Goal: Register for event/course

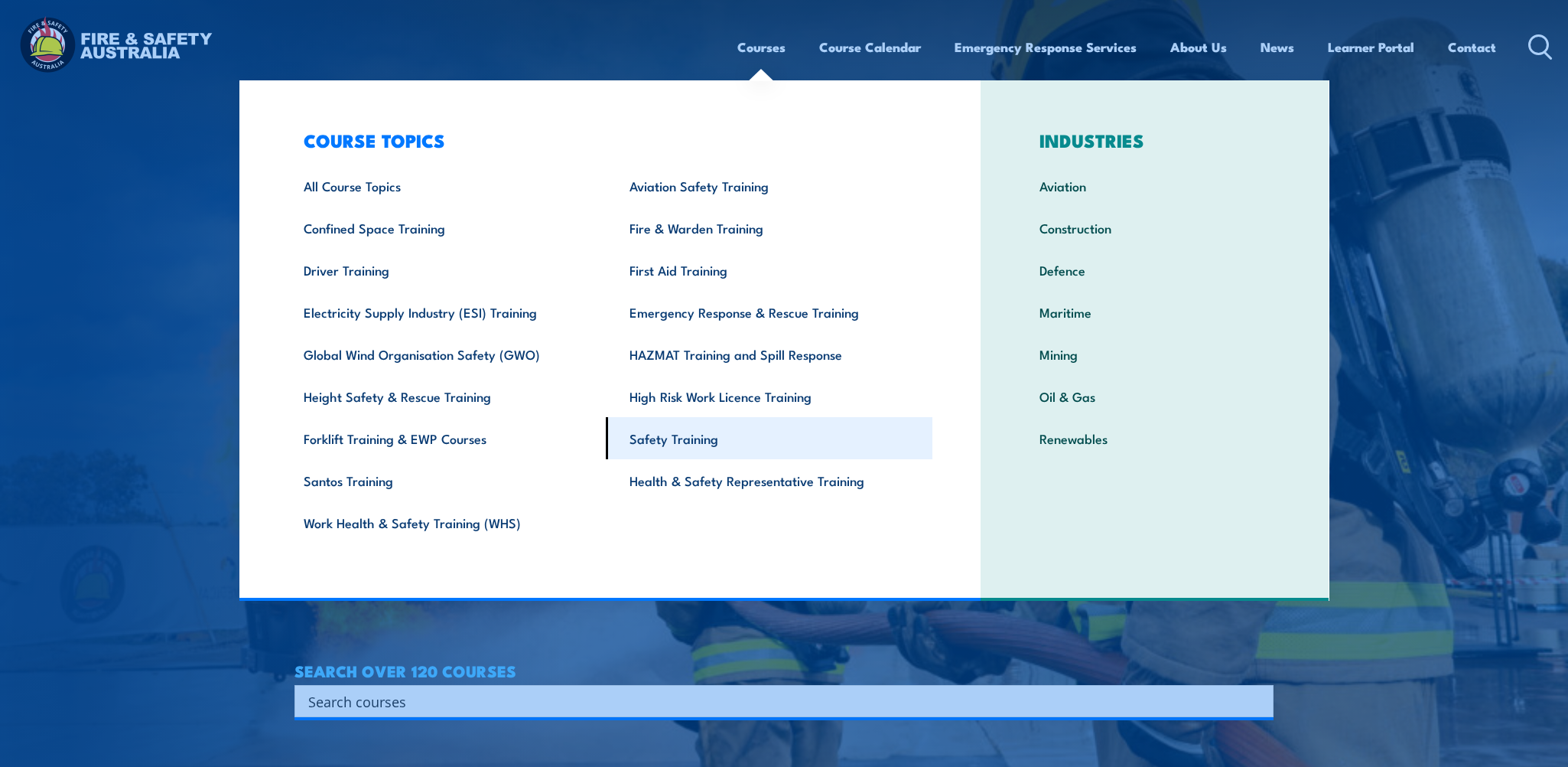
click at [658, 456] on link "Safety Training" at bounding box center [769, 438] width 327 height 43
click at [659, 451] on link "Safety Training" at bounding box center [769, 438] width 327 height 43
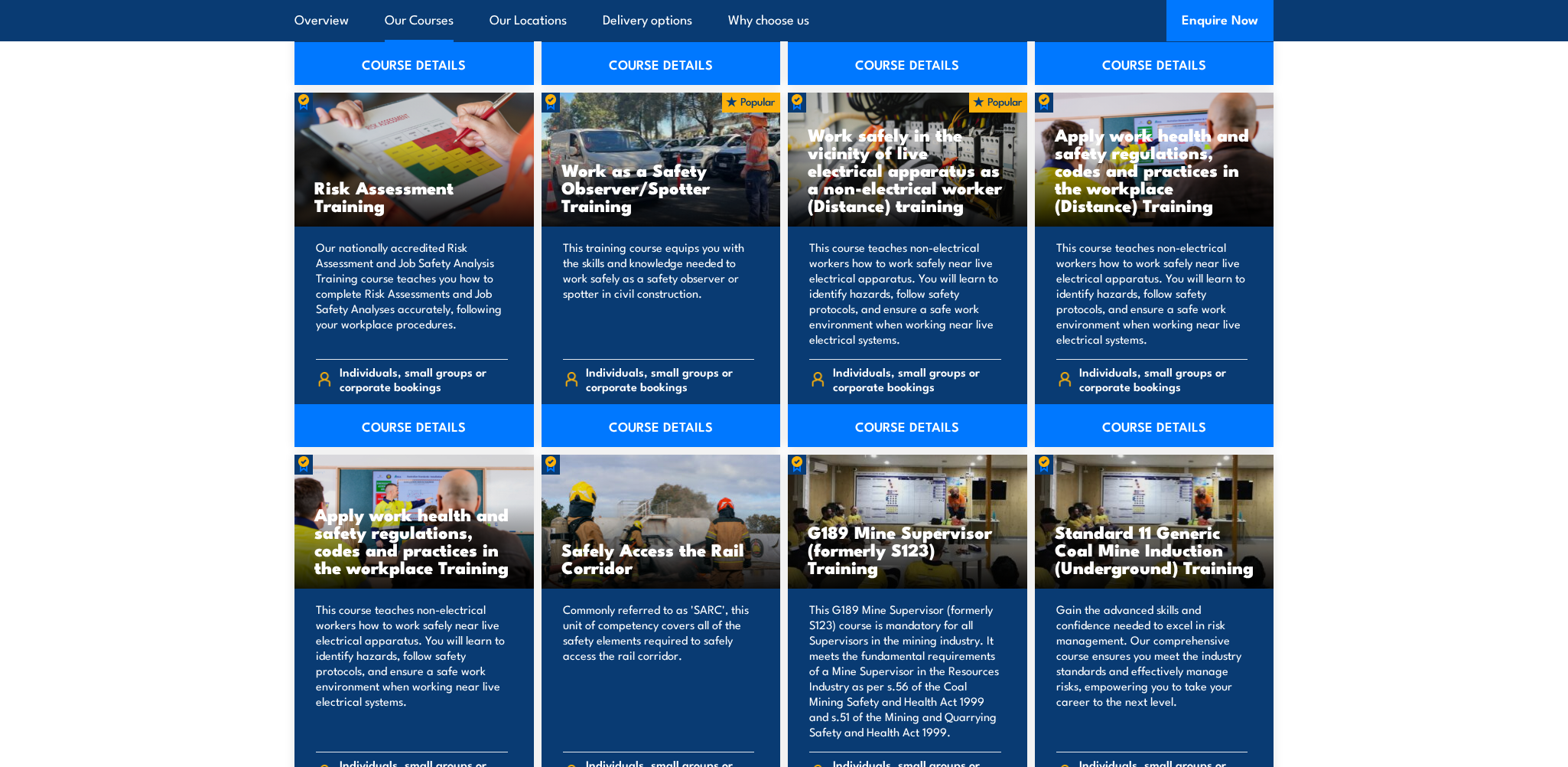
scroll to position [1913, 0]
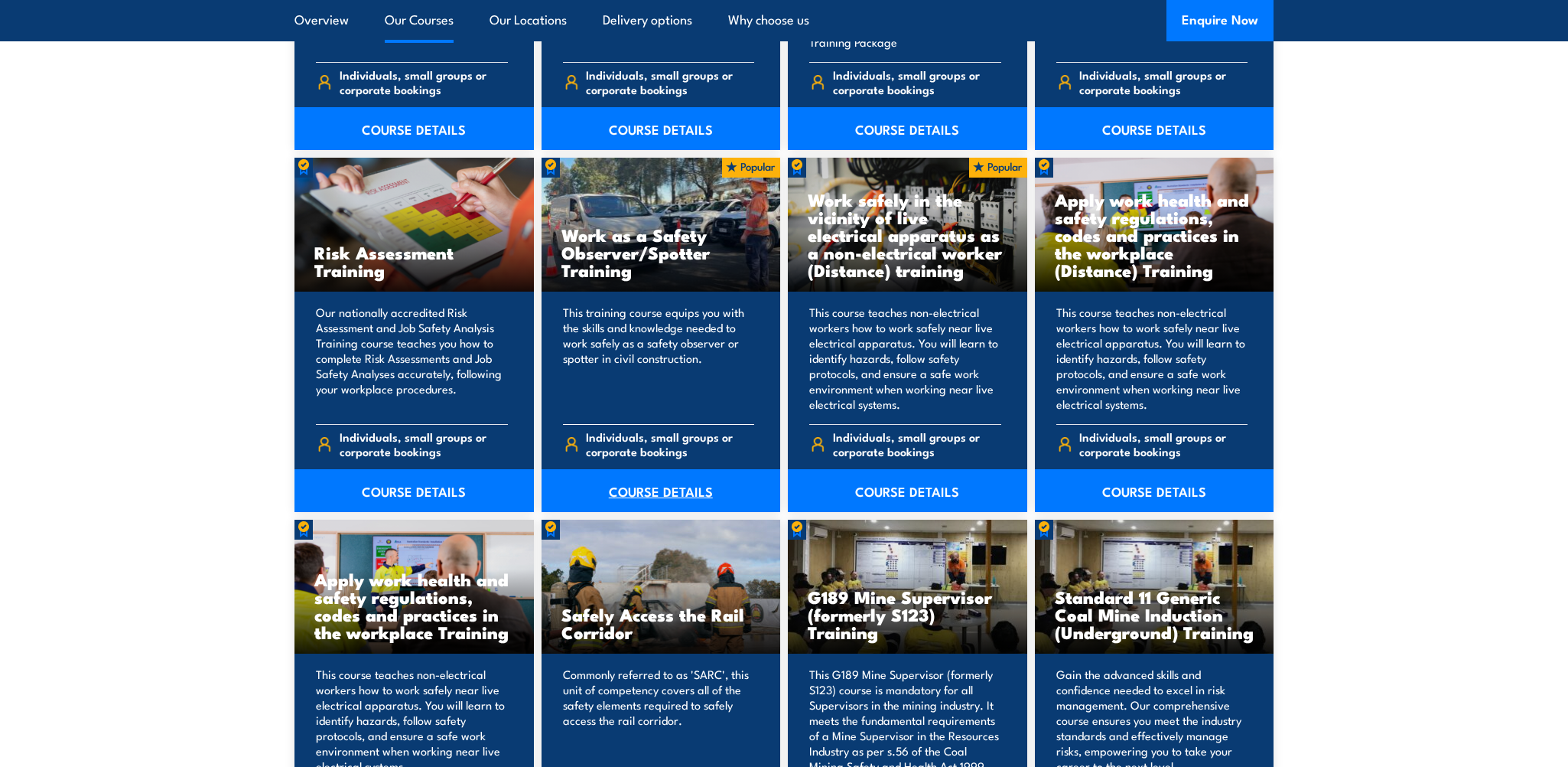
click at [672, 495] on link "COURSE DETAILS" at bounding box center [661, 490] width 239 height 43
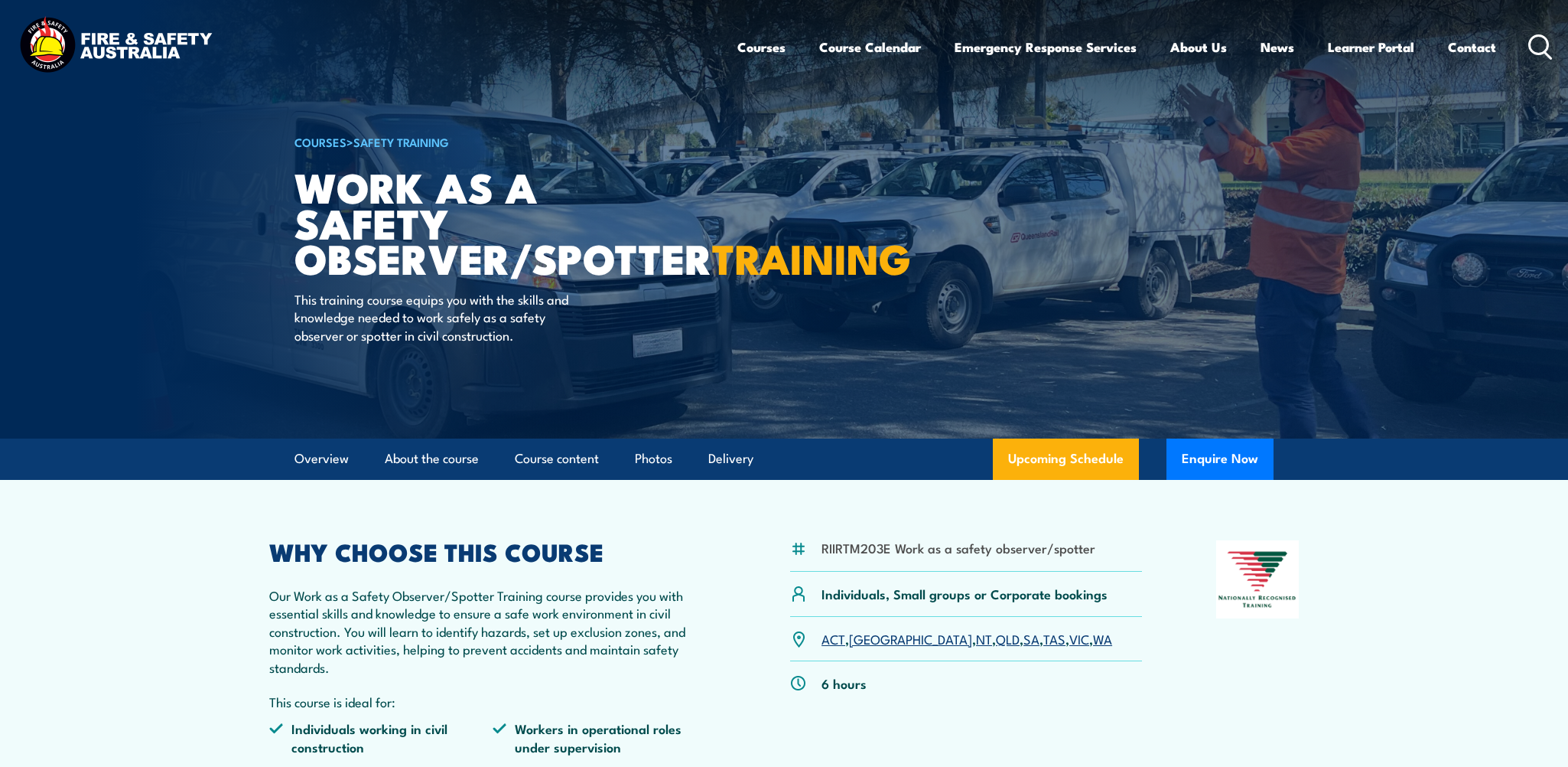
click at [996, 638] on link "QLD" at bounding box center [1007, 638] width 23 height 18
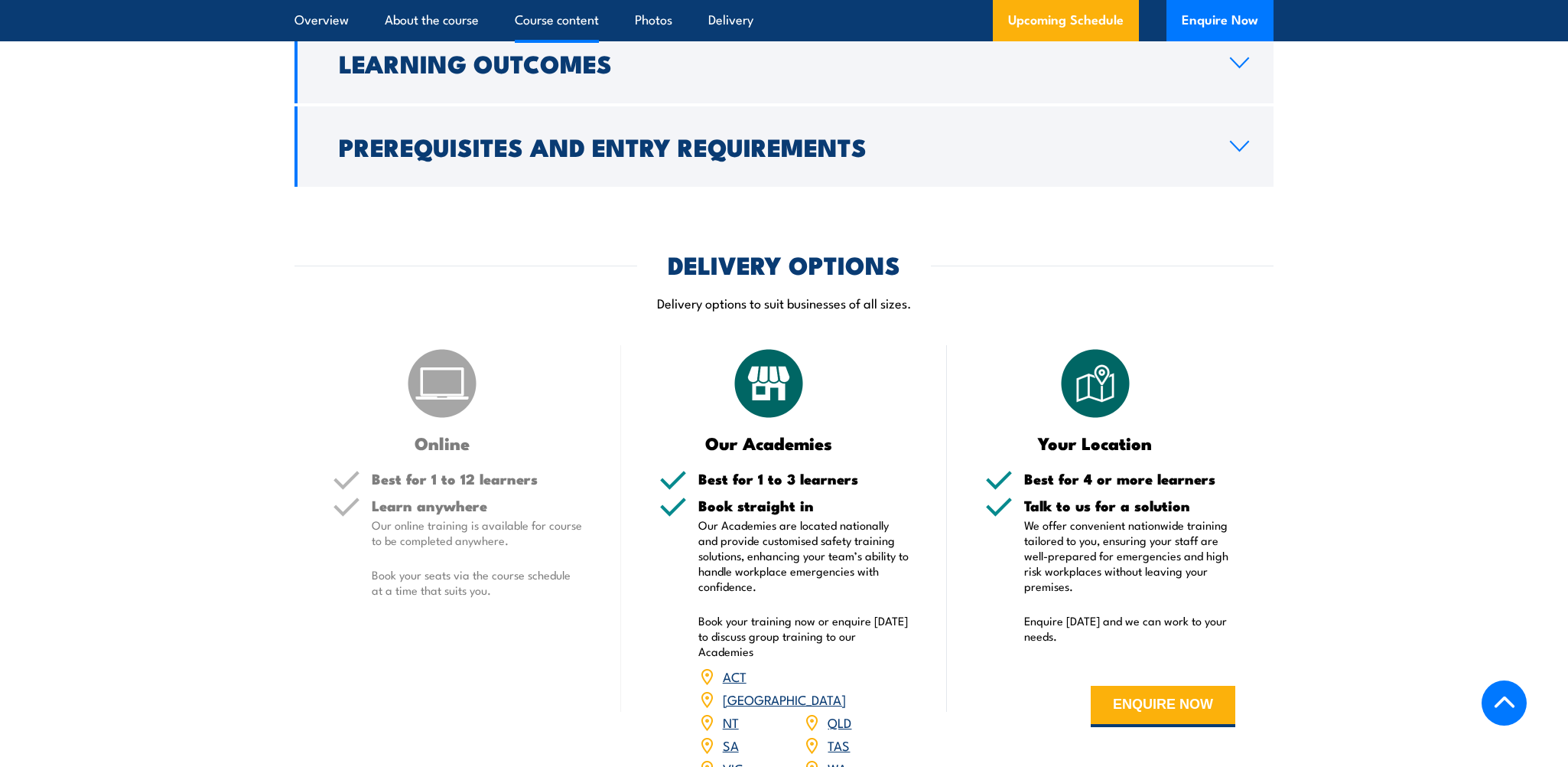
scroll to position [814, 0]
